Goal: Check status: Check status

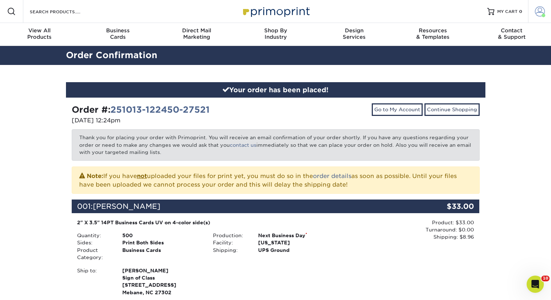
click at [540, 12] on span at bounding box center [540, 11] width 10 height 10
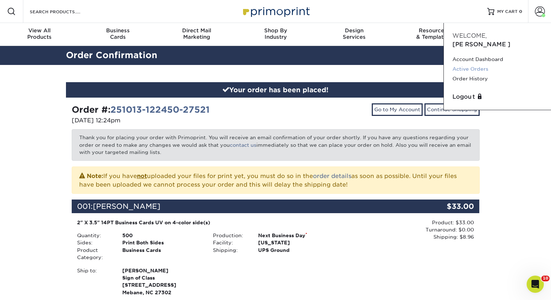
click at [485, 64] on link "Active Orders" at bounding box center [498, 69] width 90 height 10
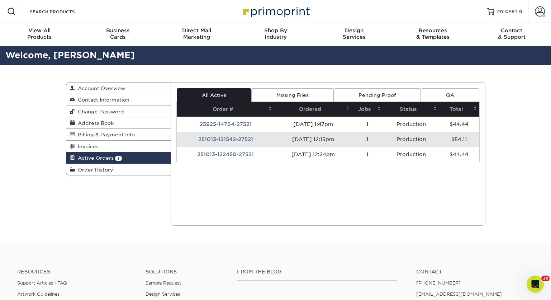
click at [377, 94] on link "Pending Proof" at bounding box center [377, 95] width 87 height 14
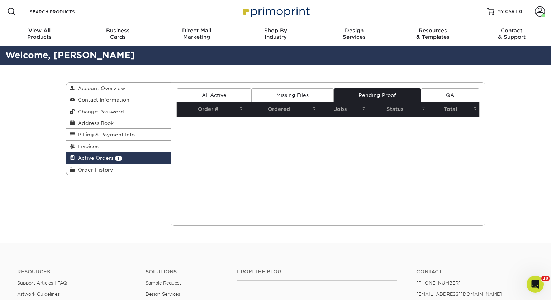
click at [223, 95] on link "All Active" at bounding box center [214, 95] width 75 height 14
